Goal: Information Seeking & Learning: Find contact information

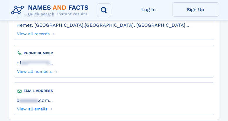
scroll to position [146, 0]
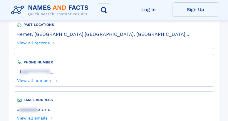
click at [25, 59] on div "PHONE NUMBER" at bounding box center [113, 62] width 195 height 6
click at [52, 59] on div "PHONE NUMBER" at bounding box center [113, 62] width 195 height 6
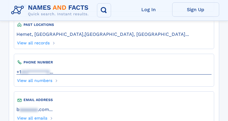
click at [52, 69] on link "..." at bounding box center [113, 72] width 195 height 6
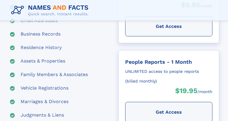
scroll to position [205, 0]
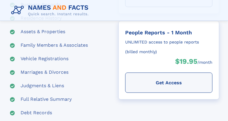
click at [52, 45] on div "Family Members & Associates" at bounding box center [54, 45] width 67 height 7
click at [13, 44] on use at bounding box center [12, 45] width 5 height 5
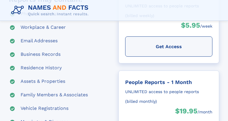
scroll to position [146, 0]
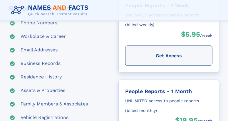
click at [42, 38] on div "Workplace & Career" at bounding box center [43, 36] width 45 height 7
drag, startPoint x: 54, startPoint y: 38, endPoint x: 57, endPoint y: 37, distance: 3.7
click at [56, 38] on div "Workplace & Career" at bounding box center [43, 36] width 45 height 7
click at [63, 38] on div "Workplace & Career" at bounding box center [43, 36] width 45 height 7
click at [65, 38] on div "Workplace & Career" at bounding box center [43, 36] width 45 height 7
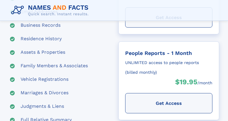
scroll to position [176, 0]
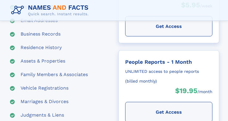
click at [32, 49] on div "Residence History" at bounding box center [41, 47] width 41 height 7
click at [13, 48] on use at bounding box center [12, 47] width 5 height 5
click at [13, 47] on use at bounding box center [12, 47] width 5 height 5
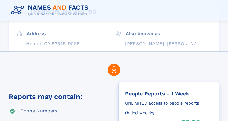
scroll to position [38, 0]
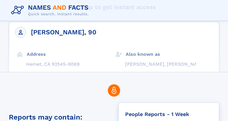
drag, startPoint x: 33, startPoint y: 10, endPoint x: 31, endPoint y: 7, distance: 3.5
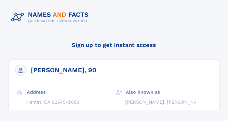
click at [17, 17] on img at bounding box center [51, 17] width 84 height 16
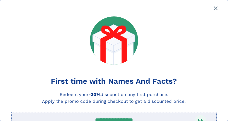
drag, startPoint x: 50, startPoint y: 1, endPoint x: 145, endPoint y: -28, distance: 100.0
